Goal: Transaction & Acquisition: Purchase product/service

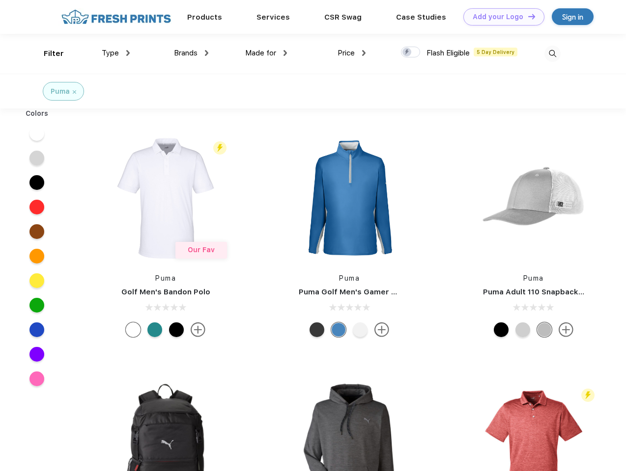
click at [500, 17] on link "Add your Logo Design Tool" at bounding box center [503, 16] width 81 height 17
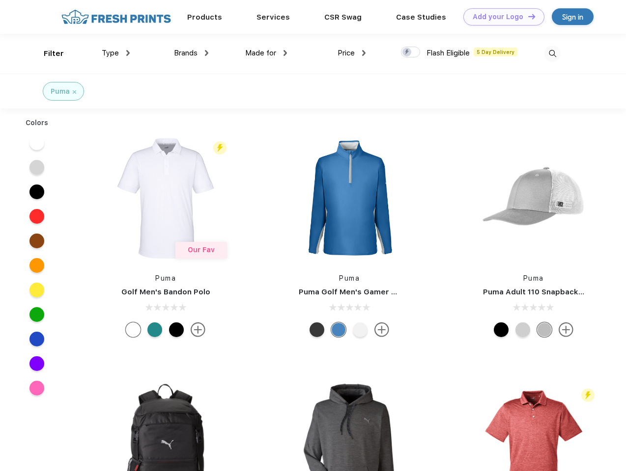
click at [0, 0] on div "Design Tool" at bounding box center [0, 0] width 0 height 0
click at [527, 16] on link "Add your Logo Design Tool" at bounding box center [503, 16] width 81 height 17
click at [47, 54] on div "Filter" at bounding box center [54, 53] width 20 height 11
click at [116, 53] on span "Type" at bounding box center [110, 53] width 17 height 9
click at [191, 53] on span "Brands" at bounding box center [186, 53] width 24 height 9
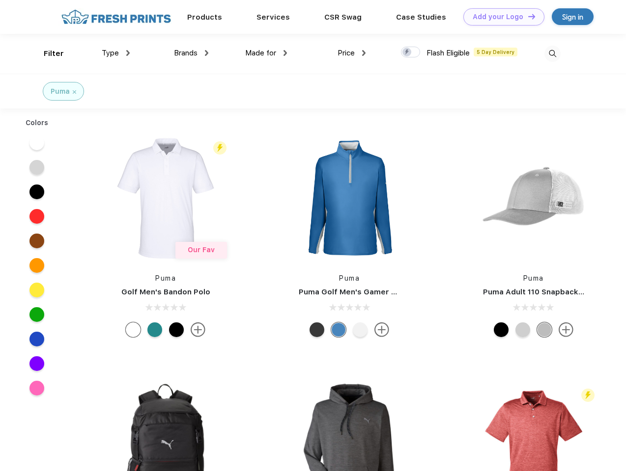
click at [266, 53] on span "Made for" at bounding box center [260, 53] width 31 height 9
click at [352, 53] on span "Price" at bounding box center [345, 53] width 17 height 9
click at [410, 53] on div at bounding box center [410, 52] width 19 height 11
click at [407, 53] on input "checkbox" at bounding box center [404, 49] width 6 height 6
click at [552, 54] on img at bounding box center [552, 54] width 16 height 16
